Goal: Obtain resource: Download file/media

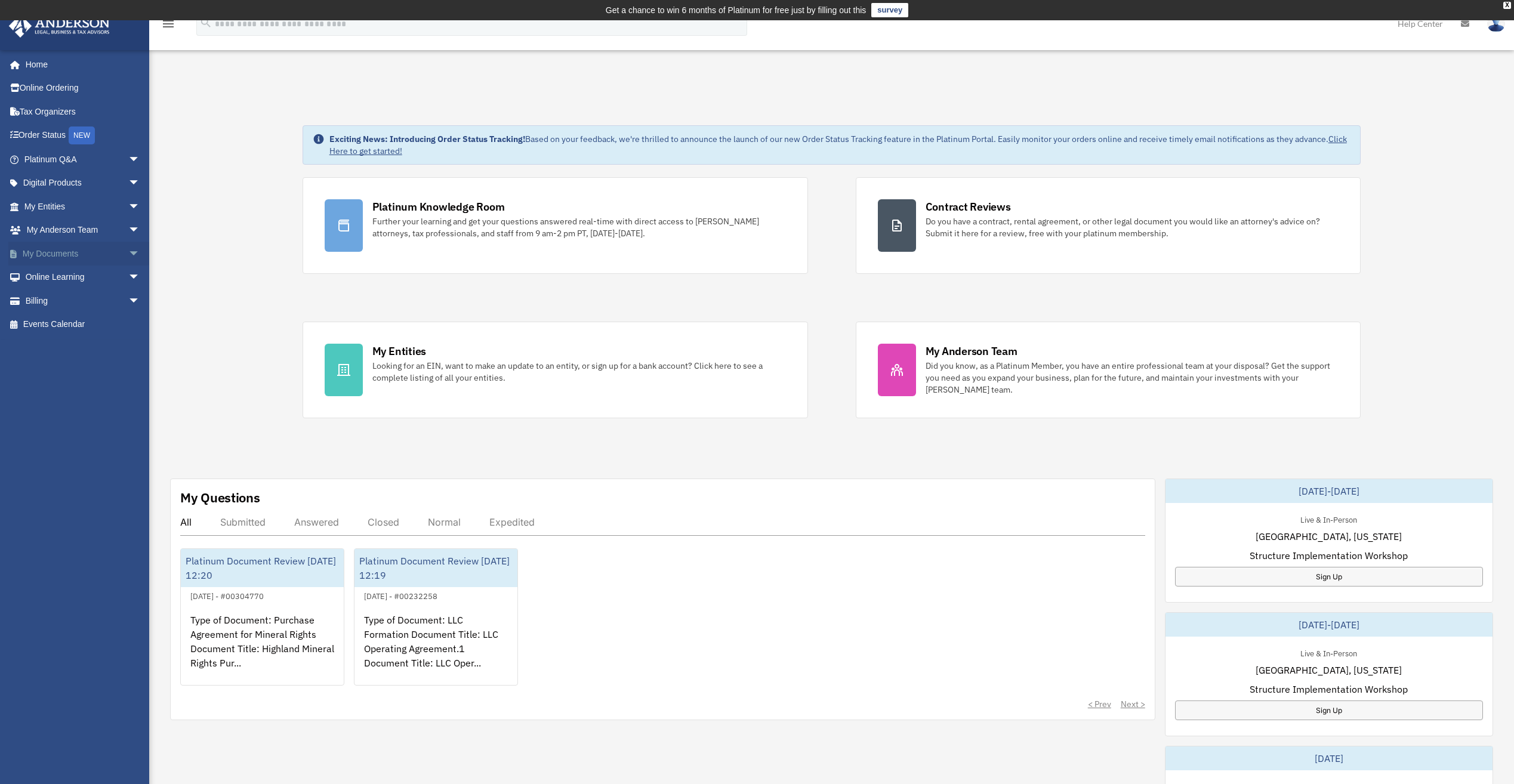
click at [63, 252] on link "My Documents arrow_drop_down" at bounding box center [83, 253] width 149 height 23
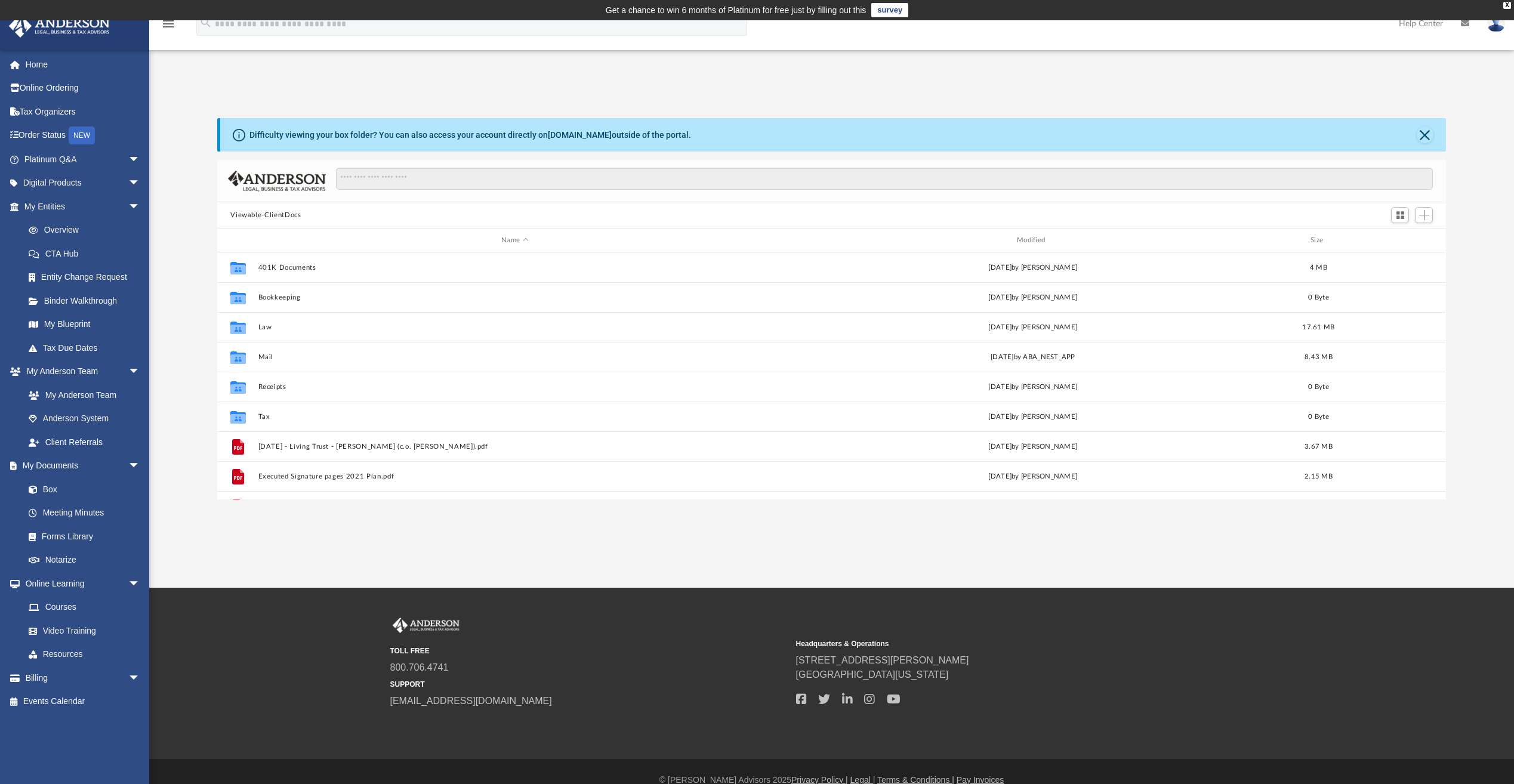
scroll to position [263, 1220]
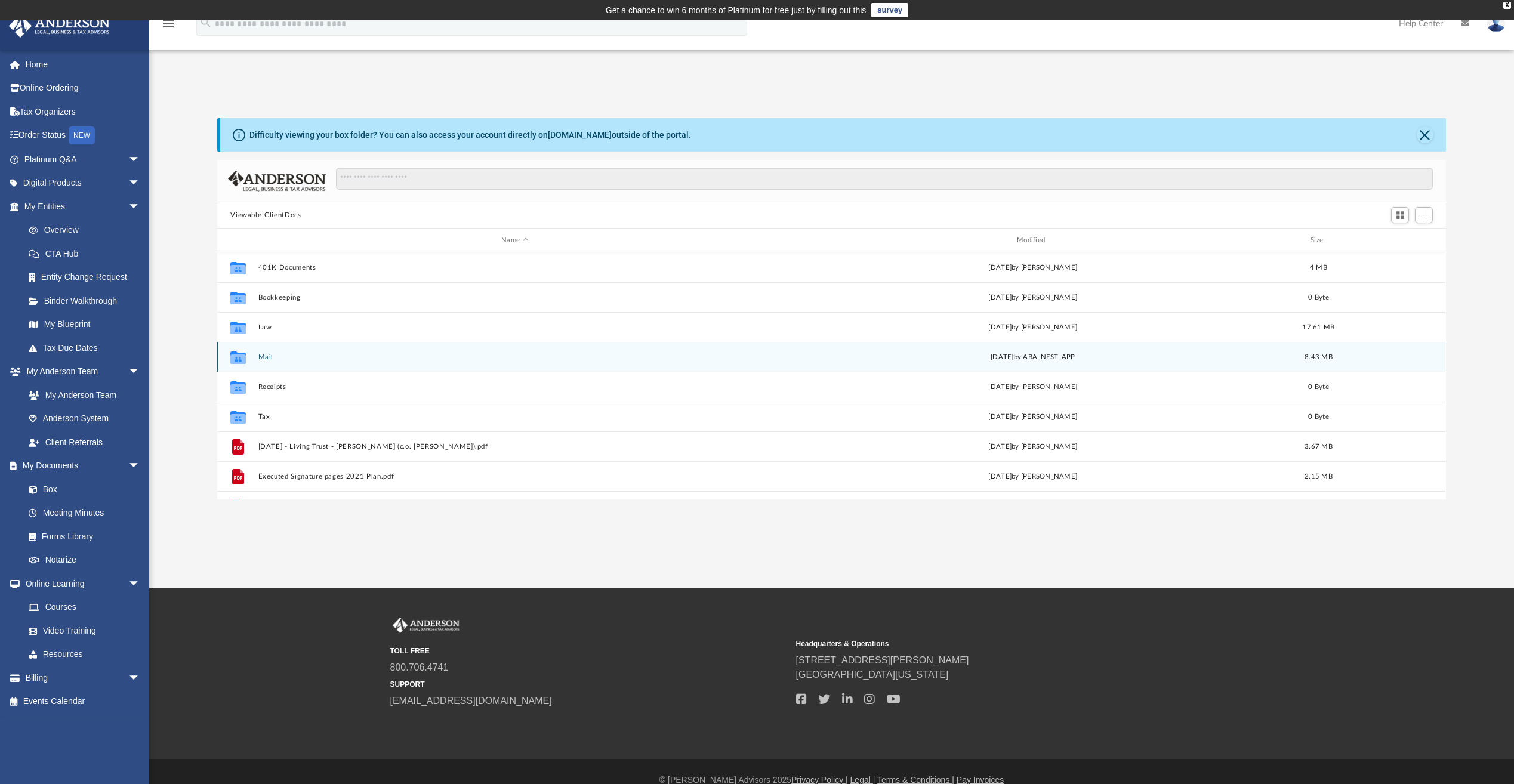
click at [329, 358] on button "Mail" at bounding box center [515, 357] width 513 height 8
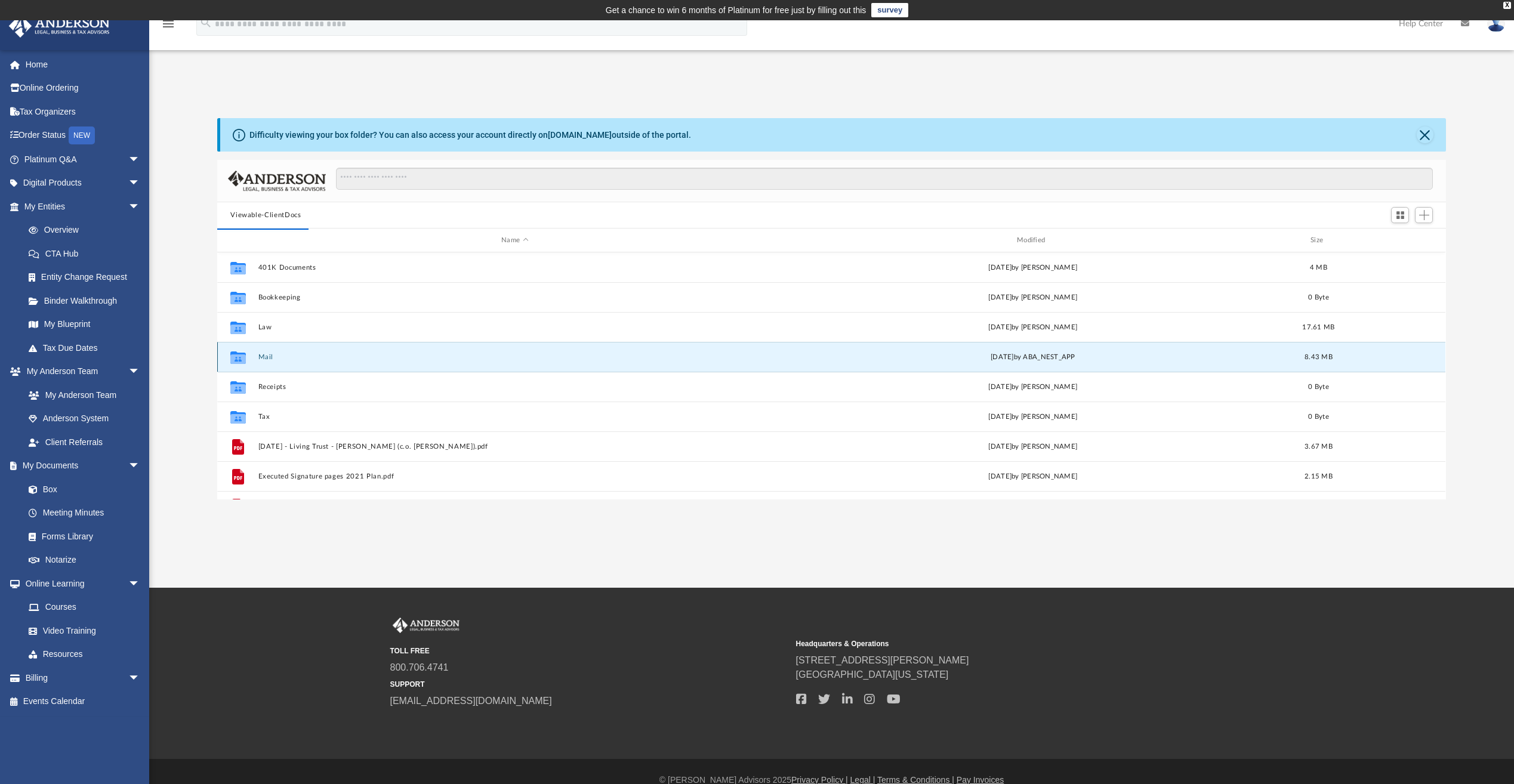
click at [329, 358] on button "Mail" at bounding box center [515, 357] width 513 height 8
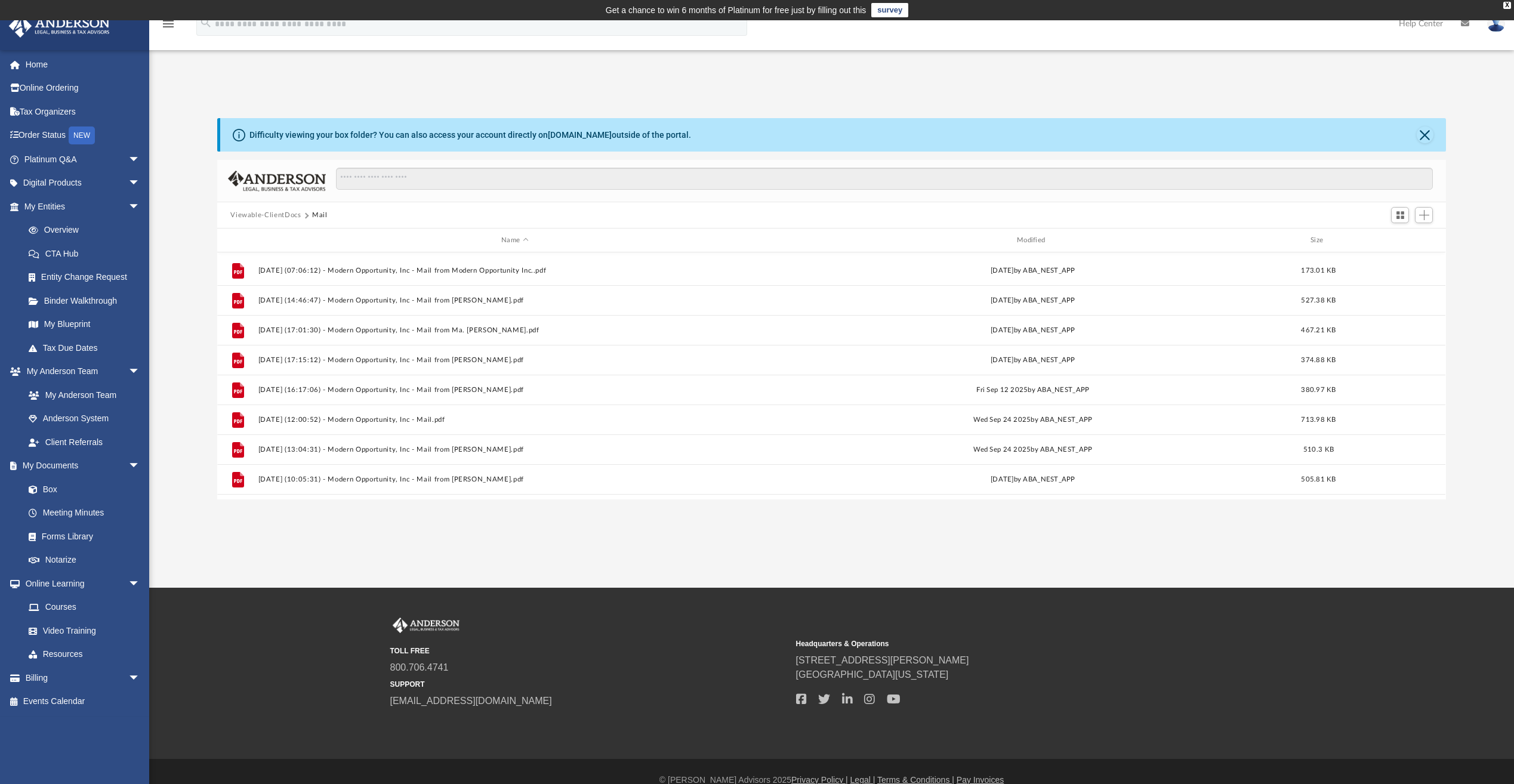
scroll to position [230, 0]
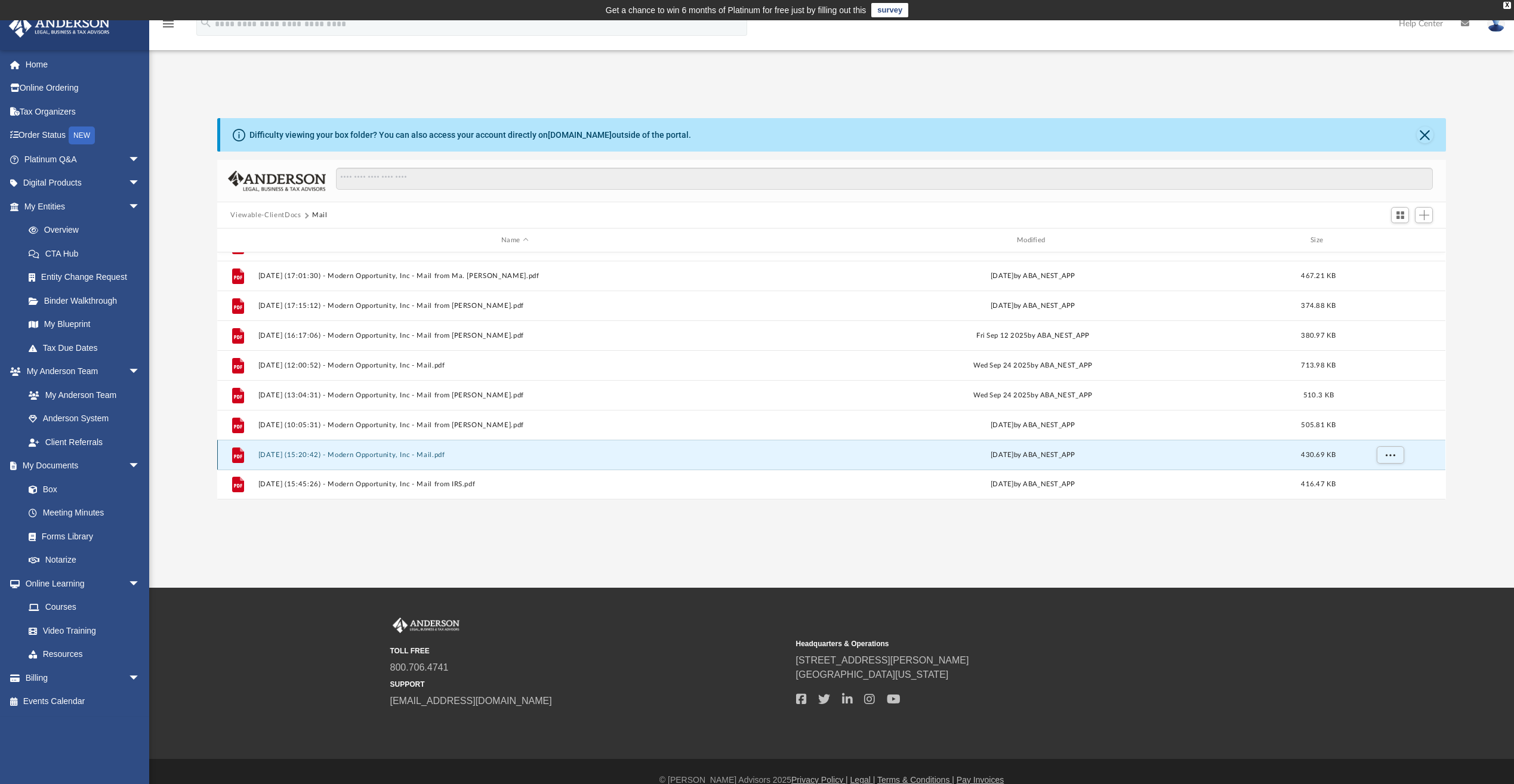
click at [446, 456] on button "[DATE] (15:20:42) - Modern Opportunity, Inc - Mail.pdf" at bounding box center [515, 455] width 513 height 8
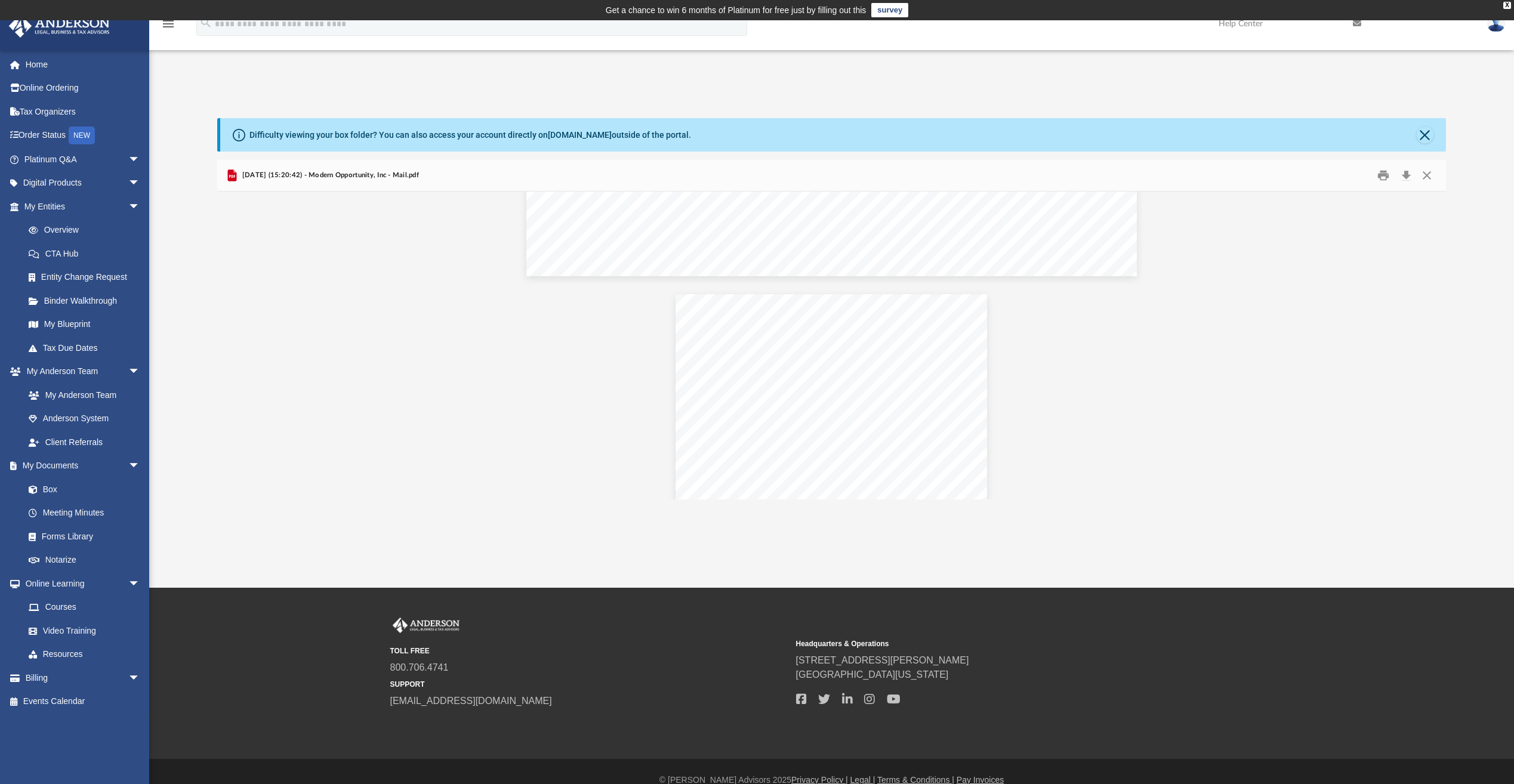
scroll to position [1692, 0]
click at [335, 178] on span "[DATE] (15:20:42) - Modern Opportunity, Inc - Mail.pdf" at bounding box center [329, 175] width 180 height 11
click at [1427, 134] on button "Close" at bounding box center [1424, 135] width 17 height 17
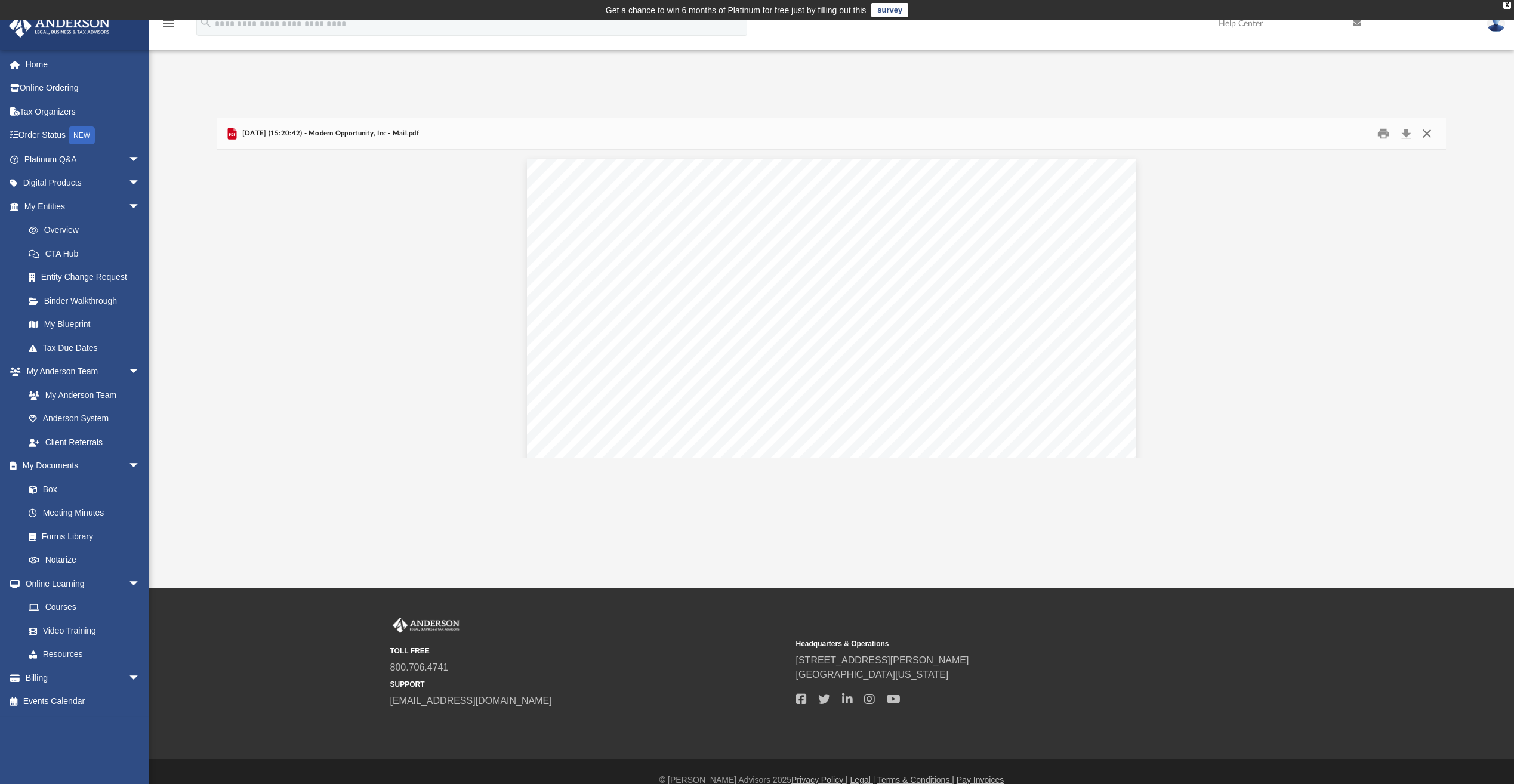
click at [1427, 134] on button "Close" at bounding box center [1427, 134] width 21 height 19
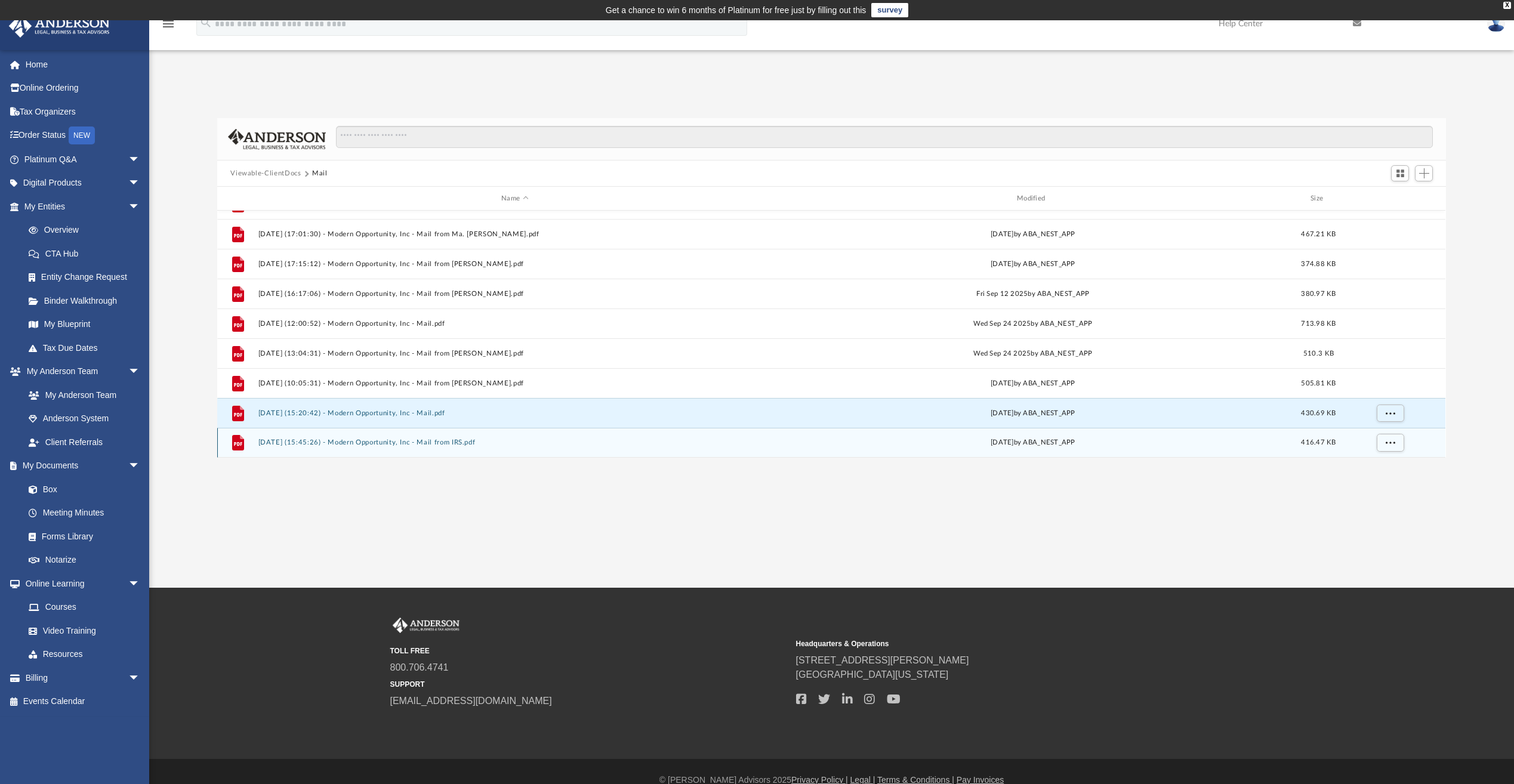
click at [448, 441] on button "[DATE] (15:45:26) - Modern Opportunity, Inc - Mail from IRS.pdf" at bounding box center [515, 442] width 513 height 8
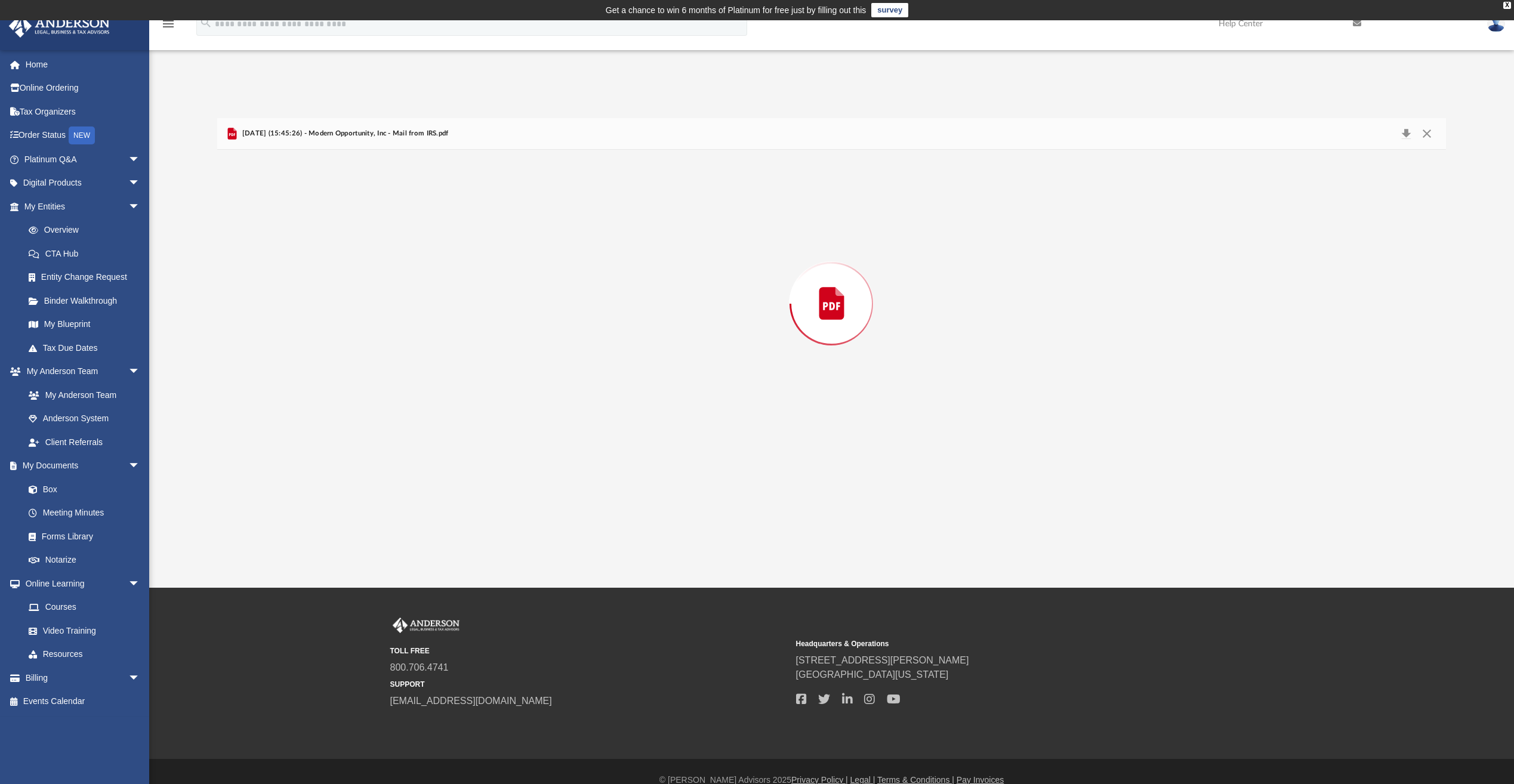
click at [448, 441] on div "Preview" at bounding box center [830, 303] width 1228 height 308
click at [1428, 132] on button "Close" at bounding box center [1427, 134] width 21 height 19
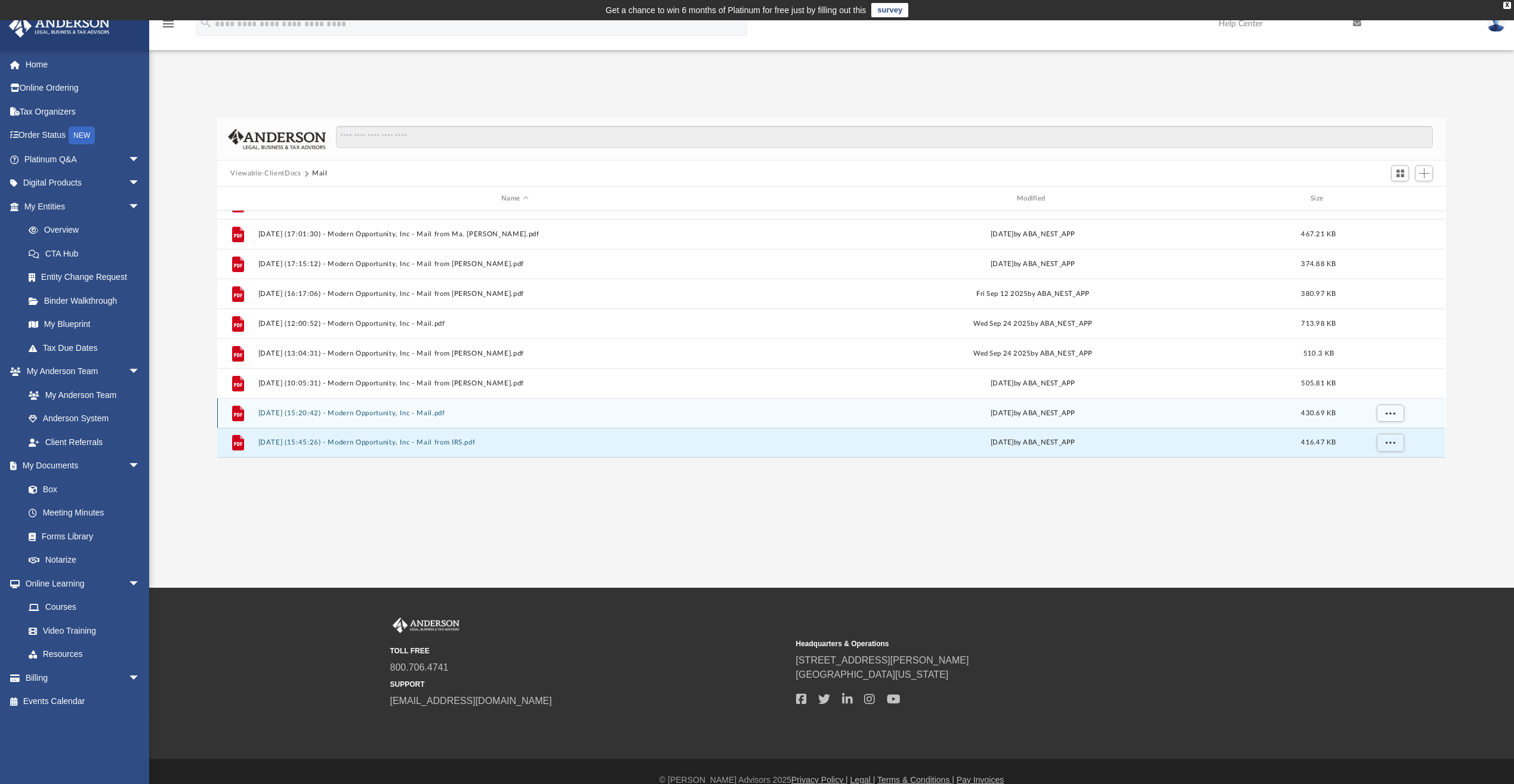
click at [400, 412] on button "[DATE] (15:20:42) - Modern Opportunity, Inc - Mail.pdf" at bounding box center [515, 413] width 513 height 8
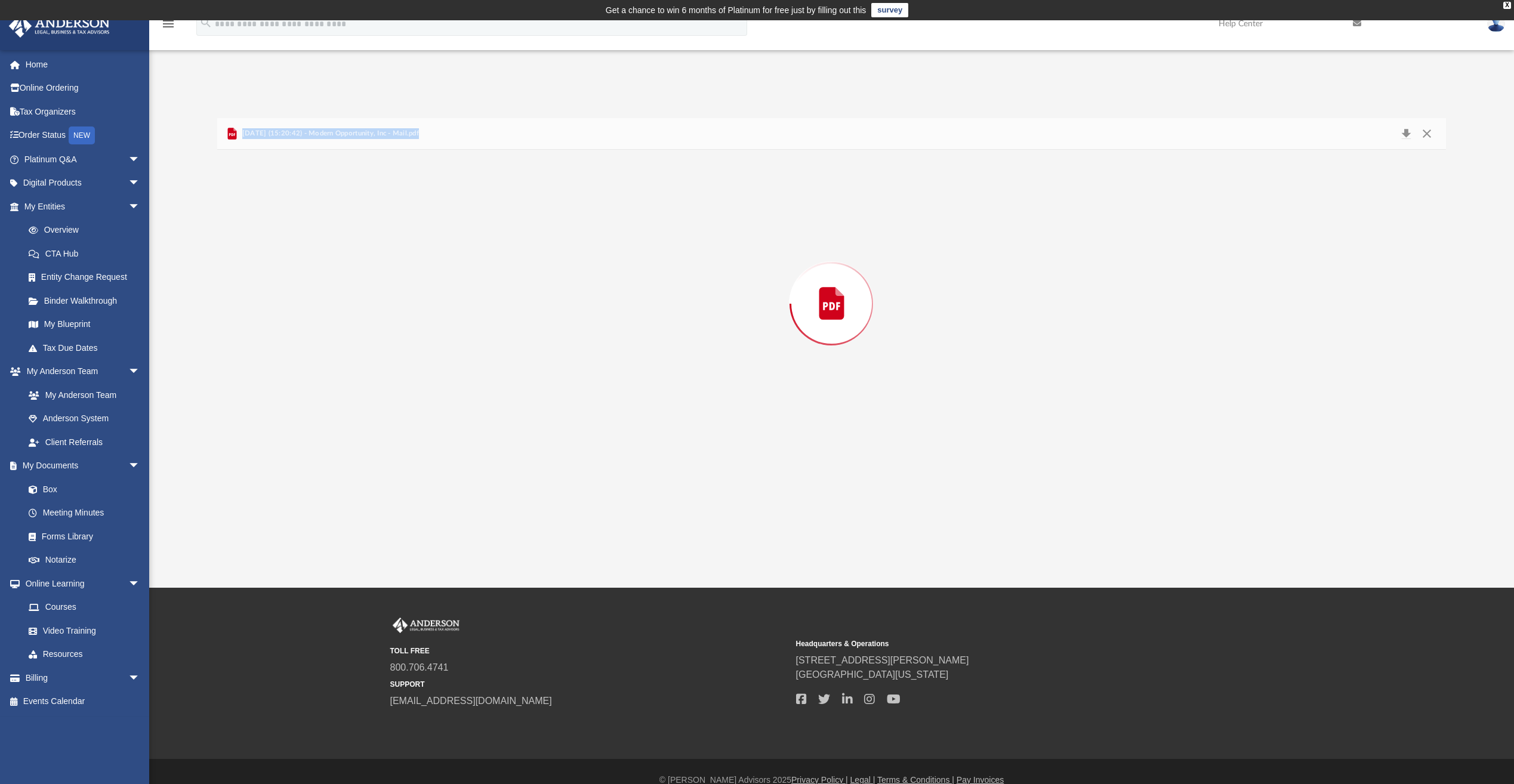
click at [400, 412] on div "Preview" at bounding box center [830, 303] width 1228 height 308
click at [45, 63] on link "Home" at bounding box center [83, 64] width 149 height 23
